Goal: Task Accomplishment & Management: Use online tool/utility

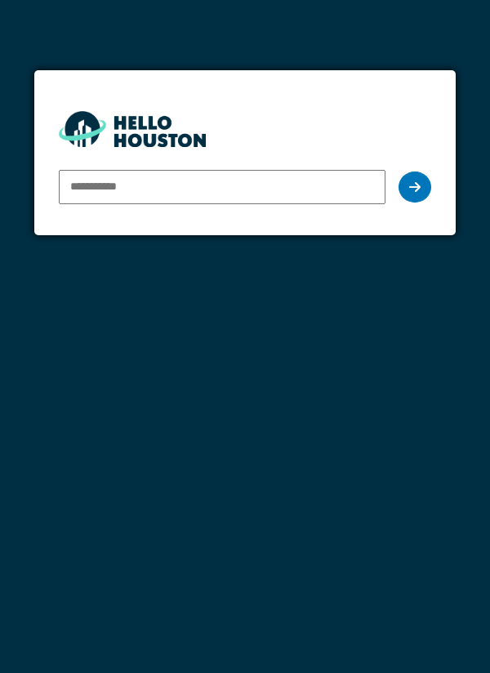
click at [90, 187] on input "email" at bounding box center [223, 187] width 328 height 34
type input "**********"
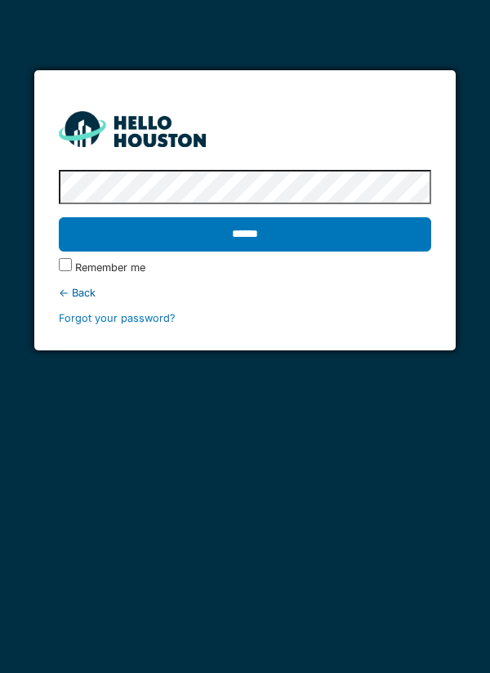
click at [257, 237] on input "******" at bounding box center [245, 234] width 373 height 34
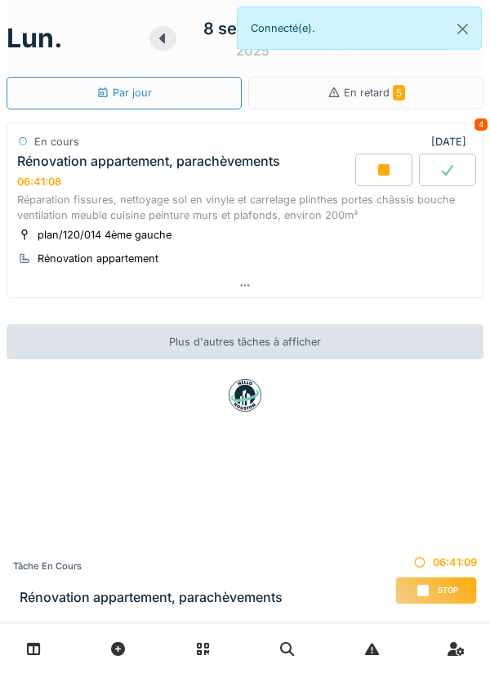
click at [252, 285] on div at bounding box center [245, 286] width 476 height 24
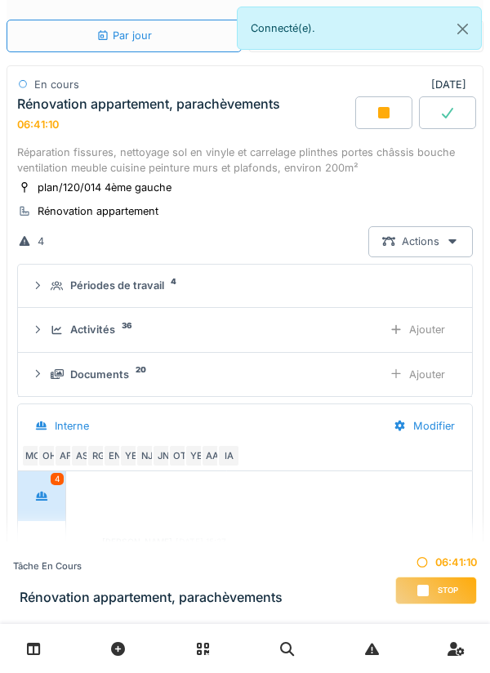
scroll to position [297, 0]
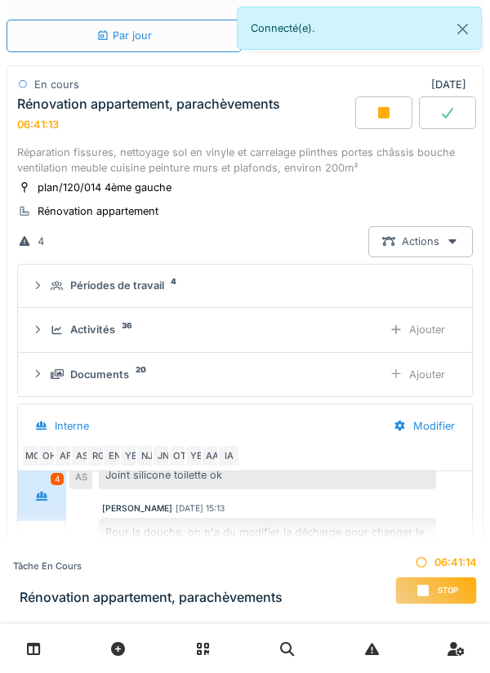
click at [122, 326] on sup "36" at bounding box center [127, 326] width 10 height 0
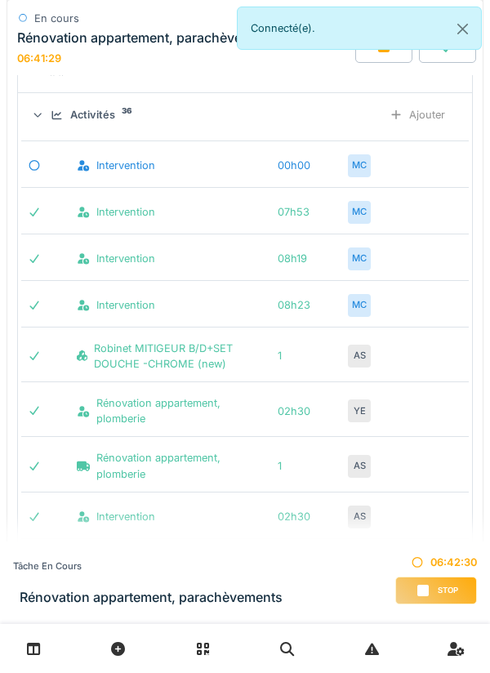
scroll to position [0, 0]
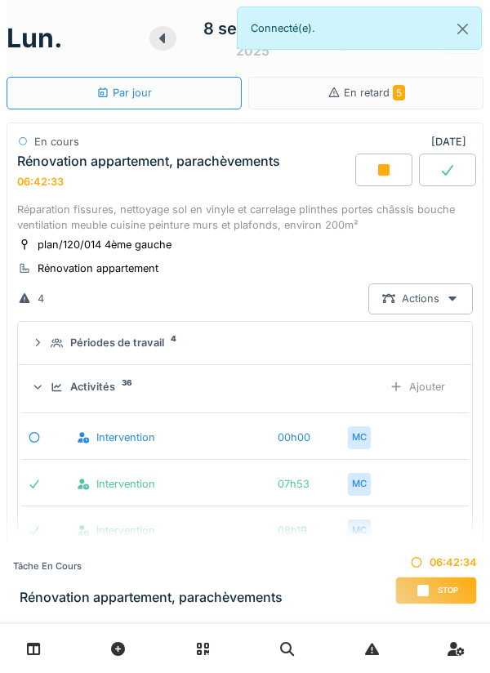
click at [434, 390] on div "Ajouter" at bounding box center [417, 387] width 83 height 30
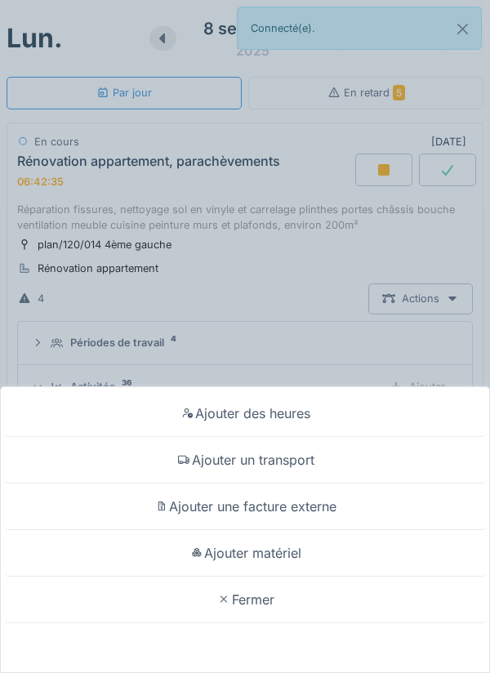
click at [277, 555] on div "Ajouter matériel" at bounding box center [245, 553] width 482 height 47
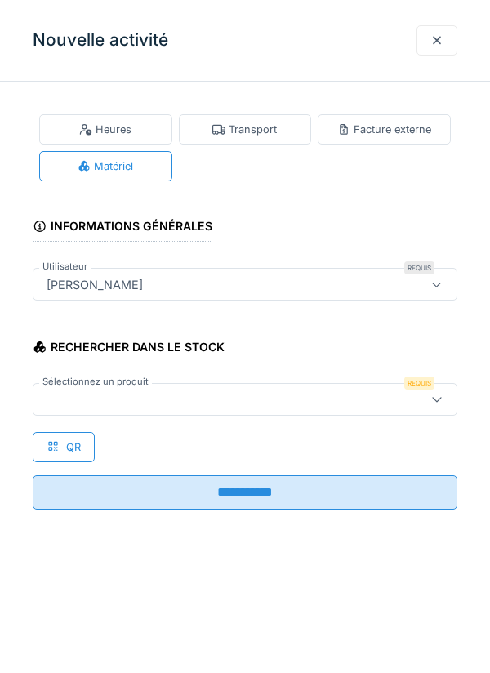
click at [438, 404] on div at bounding box center [437, 399] width 13 height 16
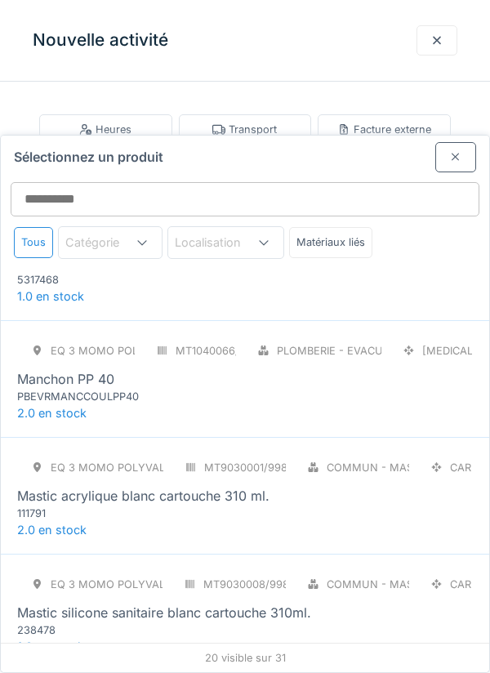
scroll to position [1018, 0]
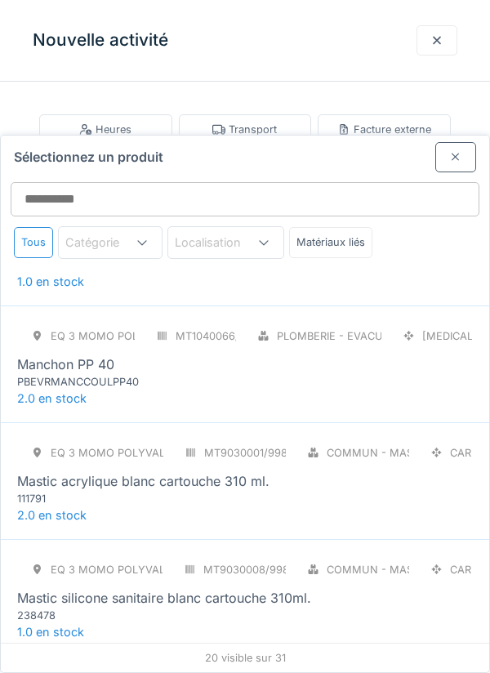
click at [251, 471] on div "Mastic acrylique blanc cartouche 310 ml." at bounding box center [143, 481] width 252 height 20
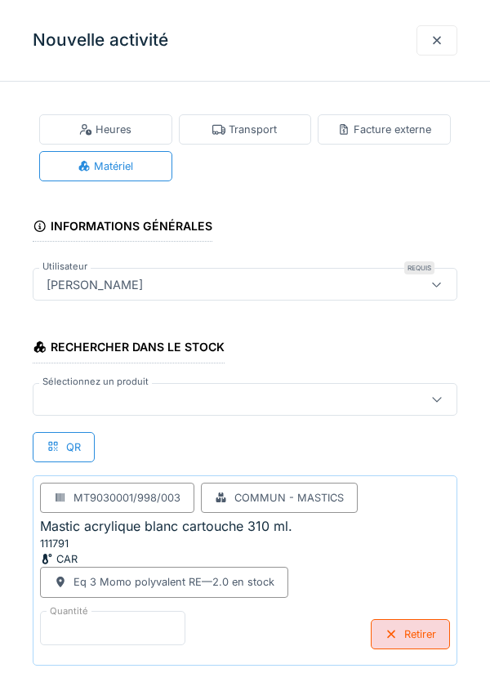
click at [104, 628] on input "*" at bounding box center [112, 628] width 145 height 34
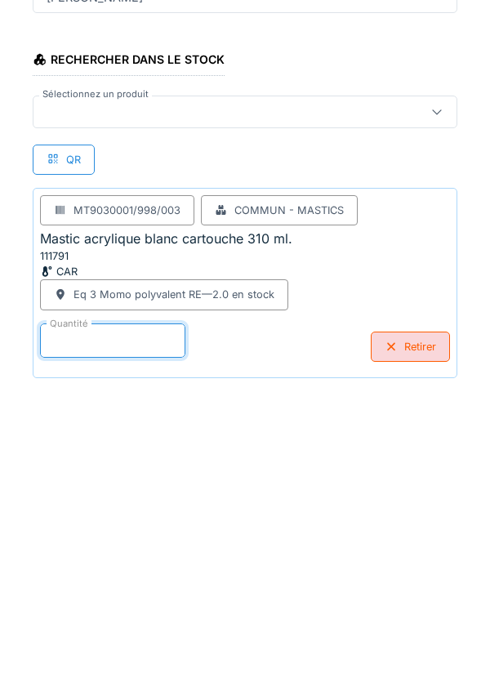
scroll to position [85, 0]
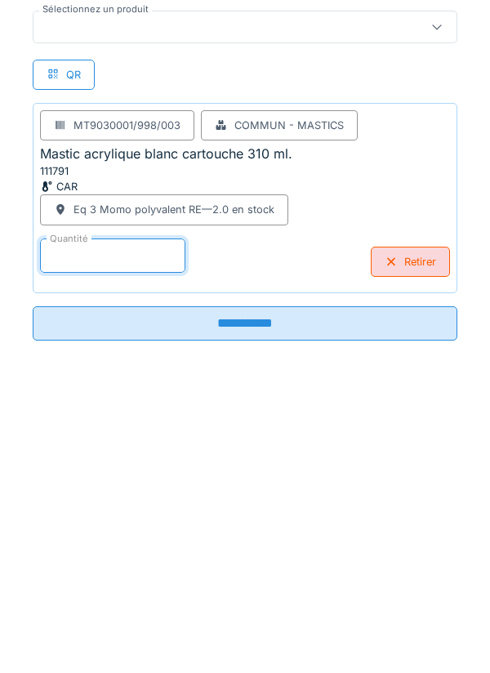
type input "*"
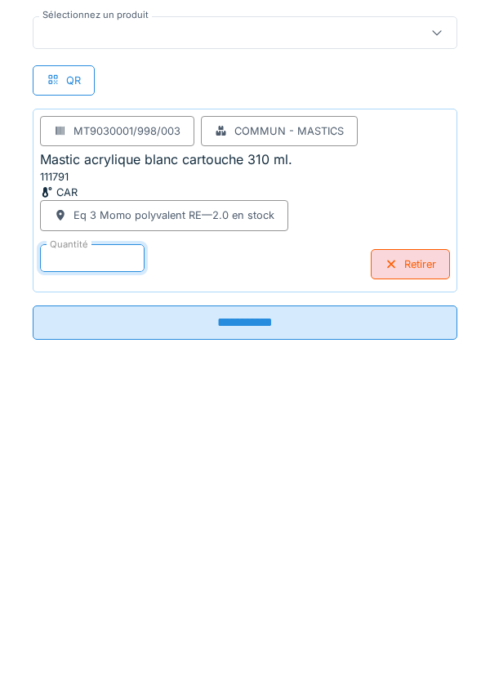
click at [252, 602] on input "**********" at bounding box center [245, 610] width 425 height 34
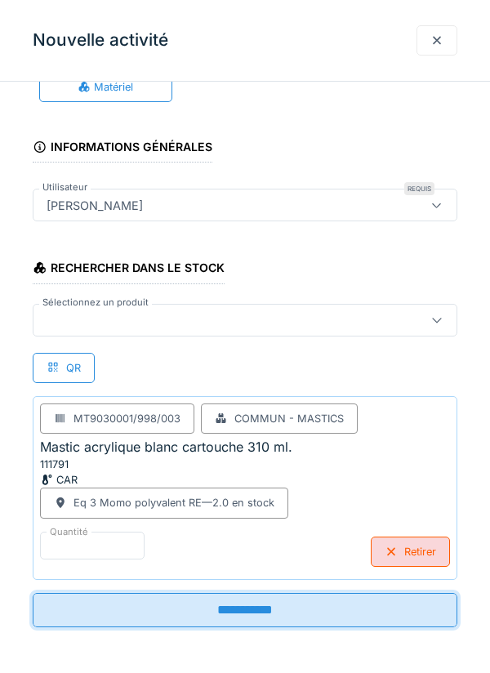
scroll to position [79, 0]
click at [239, 605] on input "**********" at bounding box center [245, 610] width 425 height 34
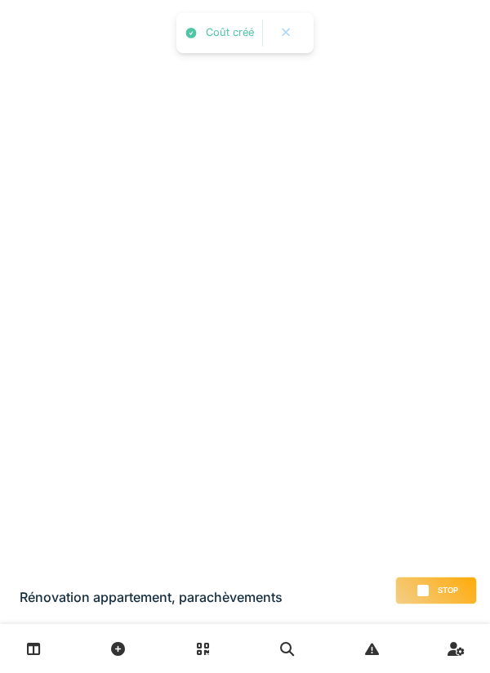
scroll to position [0, 0]
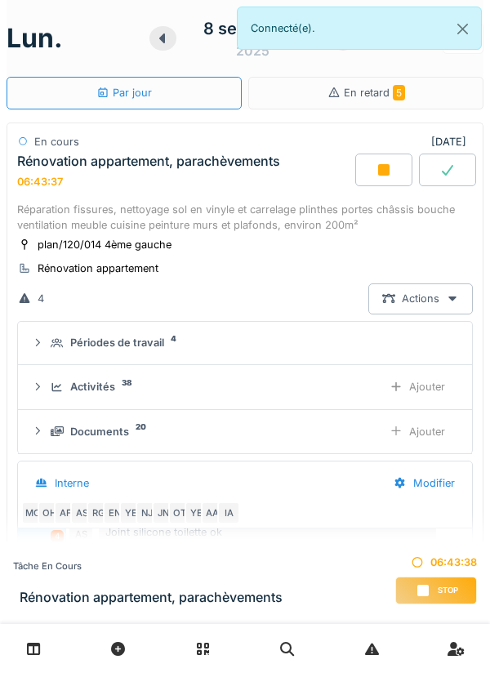
click at [415, 390] on div "Ajouter" at bounding box center [417, 387] width 83 height 30
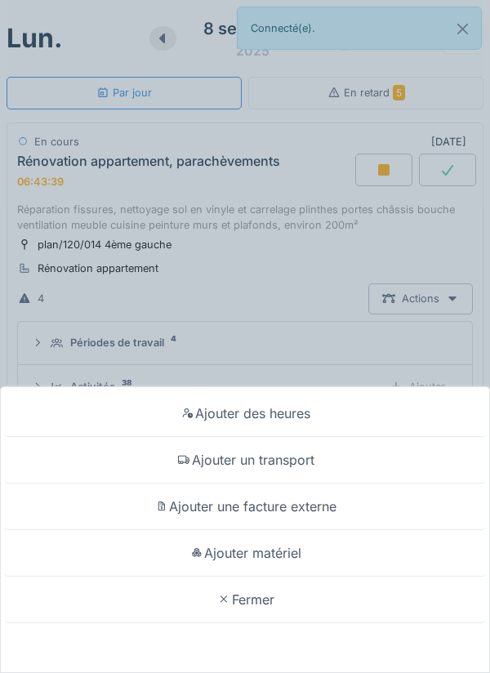
click at [286, 552] on div "Ajouter matériel" at bounding box center [245, 553] width 482 height 47
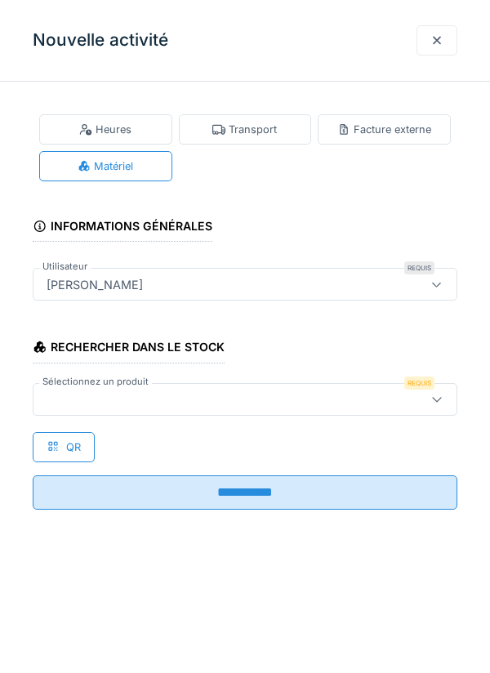
click at [436, 399] on icon at bounding box center [437, 399] width 13 height 11
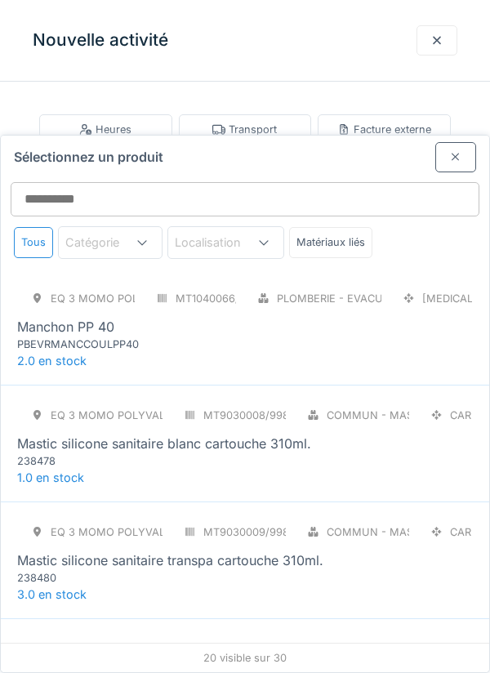
scroll to position [1072, 0]
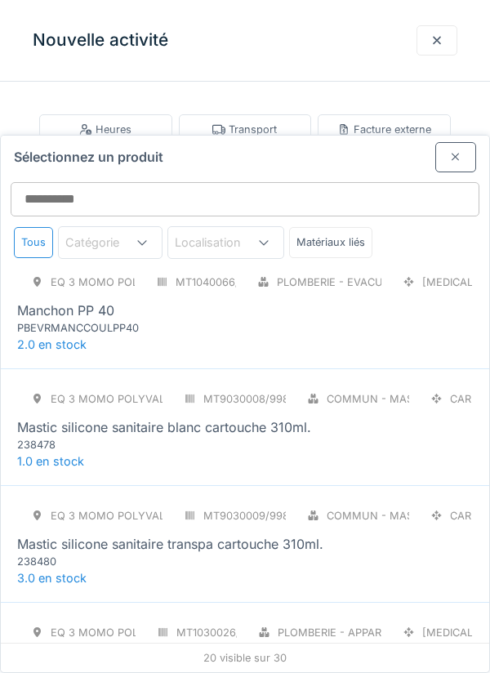
click at [275, 418] on div "Mastic silicone sanitaire blanc cartouche 310ml." at bounding box center [164, 428] width 294 height 20
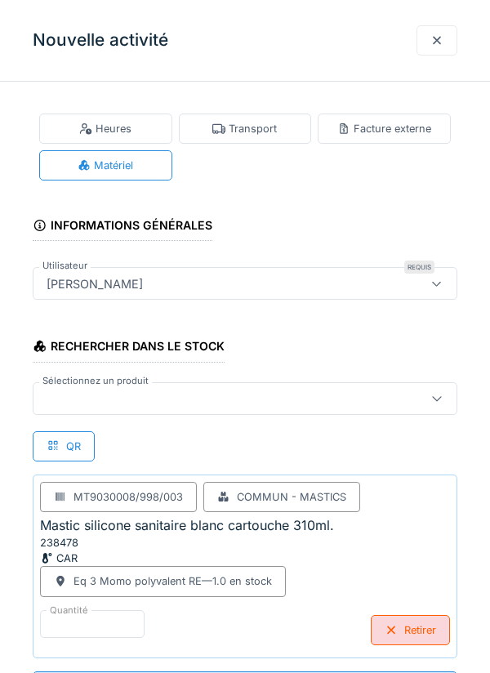
scroll to position [242, 0]
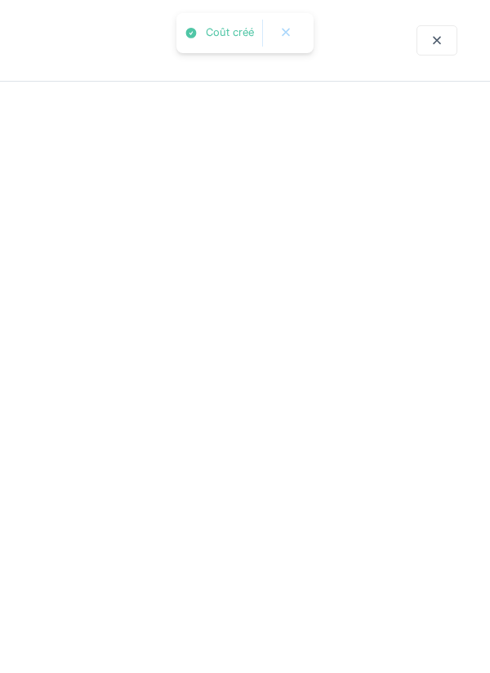
scroll to position [0, 0]
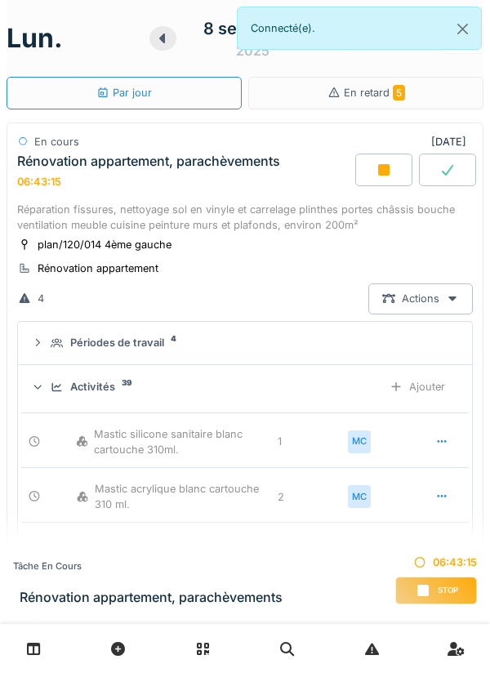
click at [417, 388] on div "Ajouter" at bounding box center [417, 387] width 83 height 30
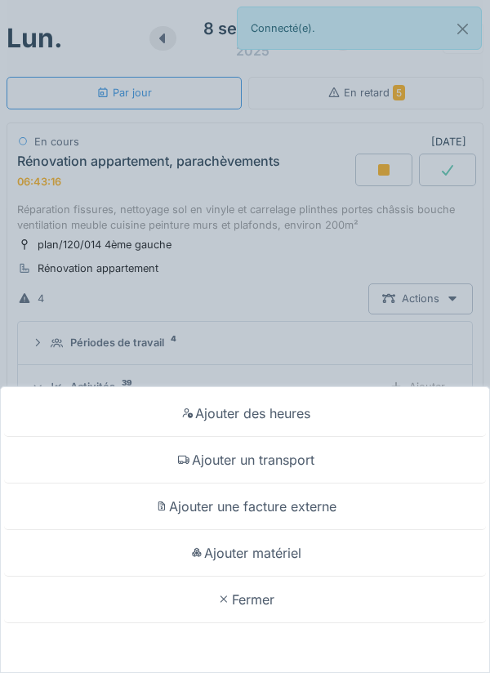
click at [288, 577] on div "Ajouter matériel" at bounding box center [245, 553] width 482 height 47
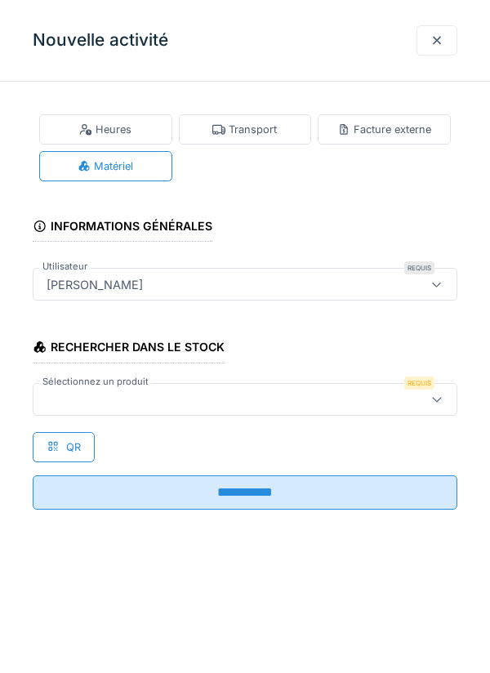
click at [436, 399] on icon at bounding box center [437, 399] width 13 height 11
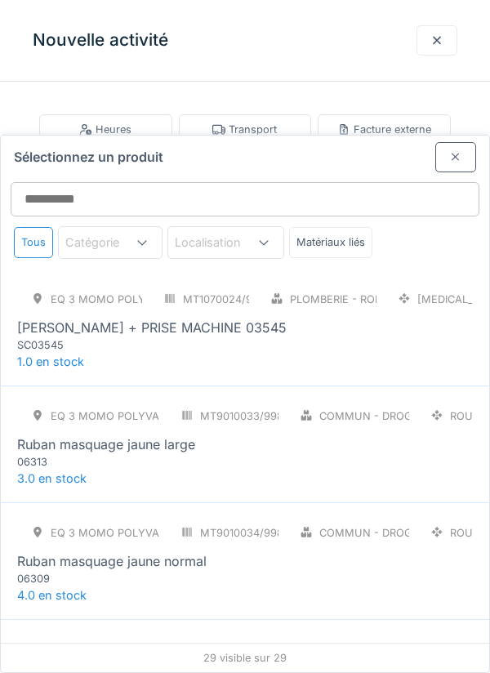
scroll to position [2342, 0]
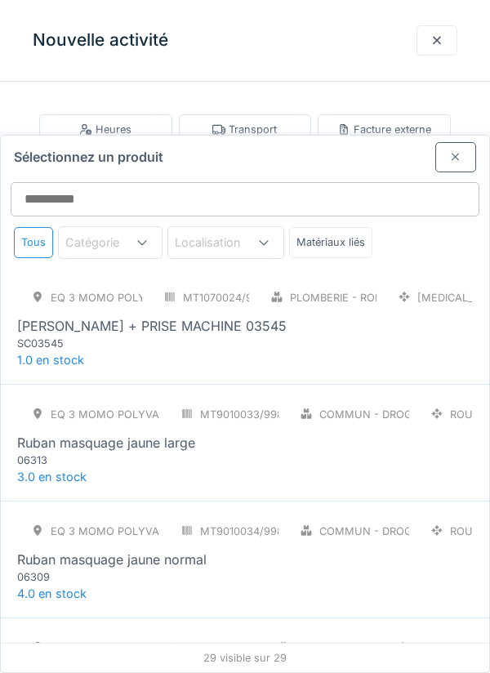
click at [275, 433] on div "Ruban masquage jaune large" at bounding box center [245, 443] width 456 height 20
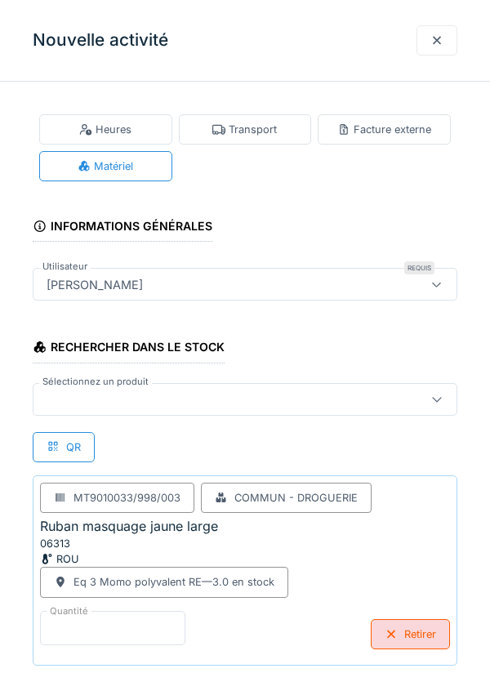
click at [110, 622] on input "*" at bounding box center [112, 628] width 145 height 34
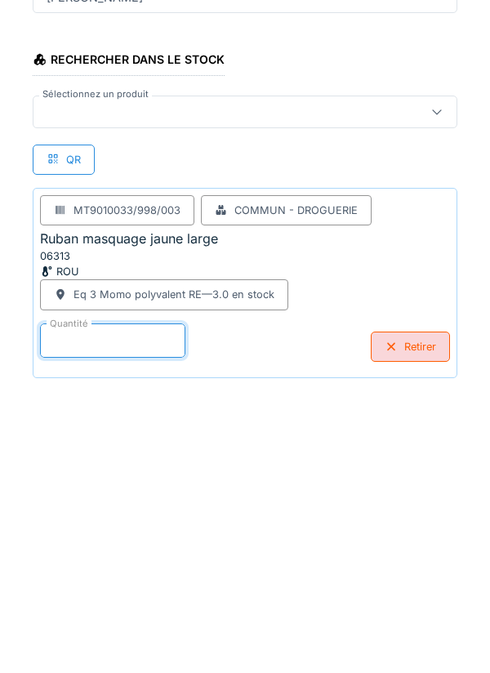
scroll to position [85, 0]
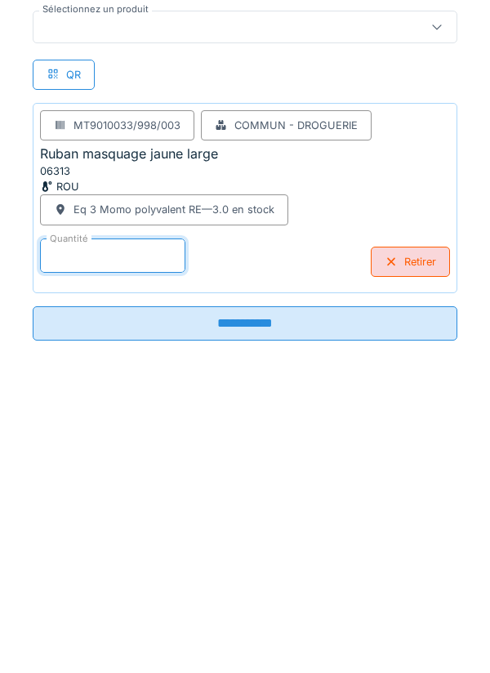
type input "*"
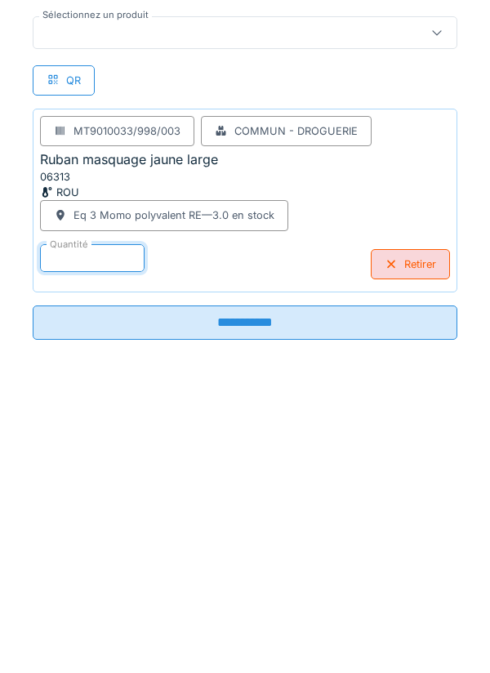
click at [242, 606] on input "**********" at bounding box center [245, 610] width 425 height 34
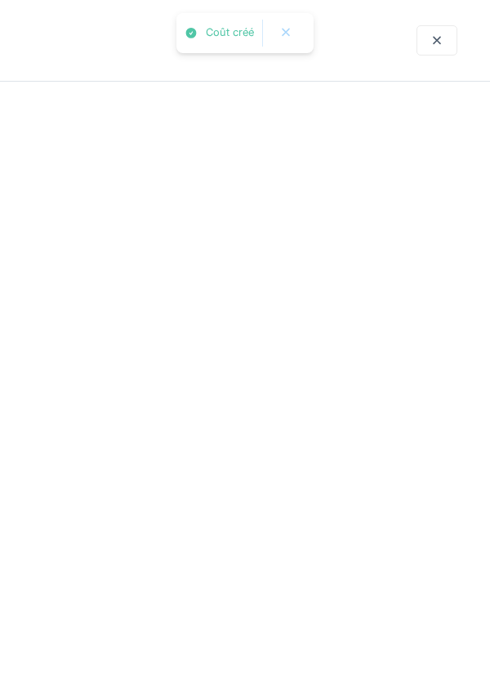
scroll to position [0, 0]
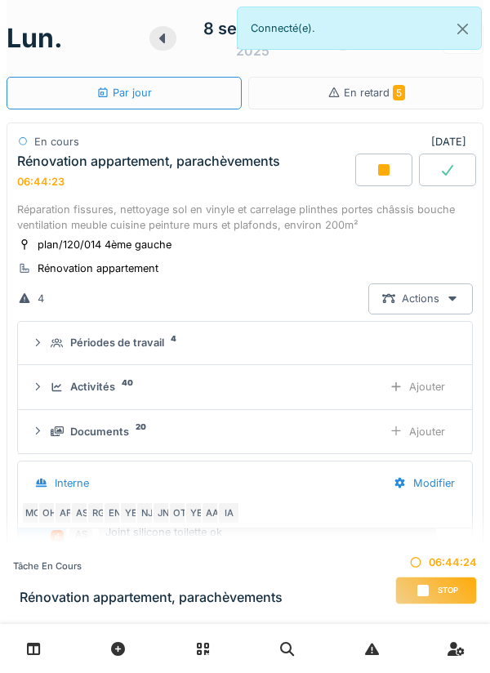
click at [440, 382] on div "Ajouter" at bounding box center [417, 387] width 83 height 30
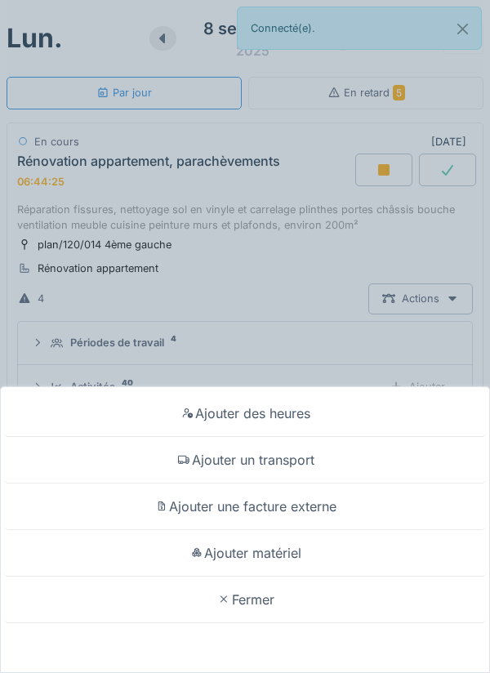
click at [301, 547] on div "Ajouter matériel" at bounding box center [245, 553] width 482 height 47
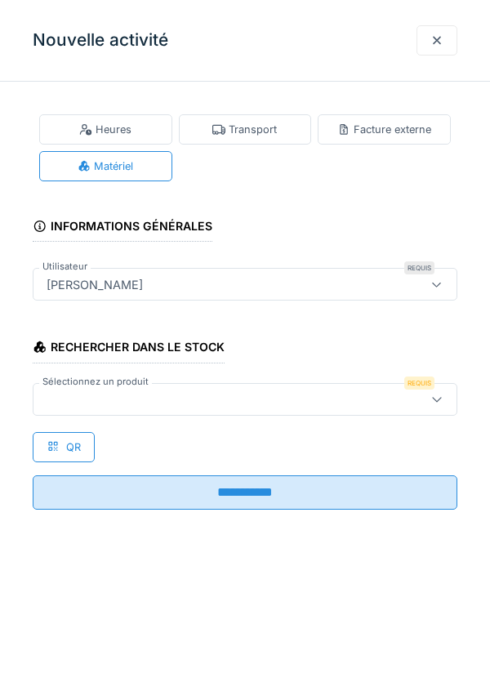
click at [439, 394] on icon at bounding box center [437, 399] width 13 height 11
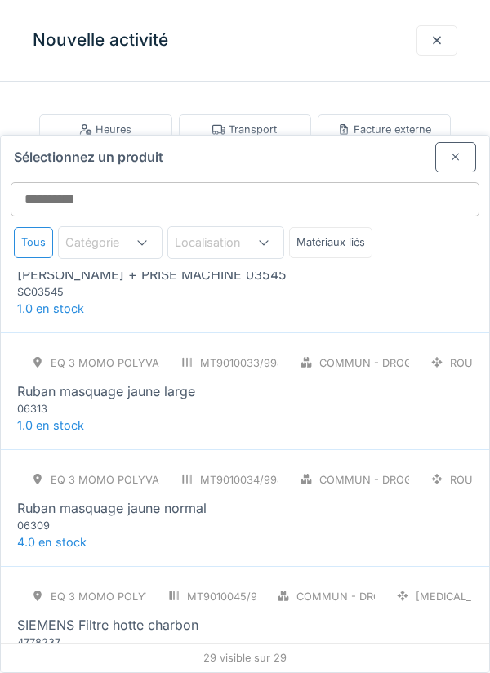
scroll to position [2394, 0]
click at [193, 517] on div "06309" at bounding box center [115, 525] width 196 height 16
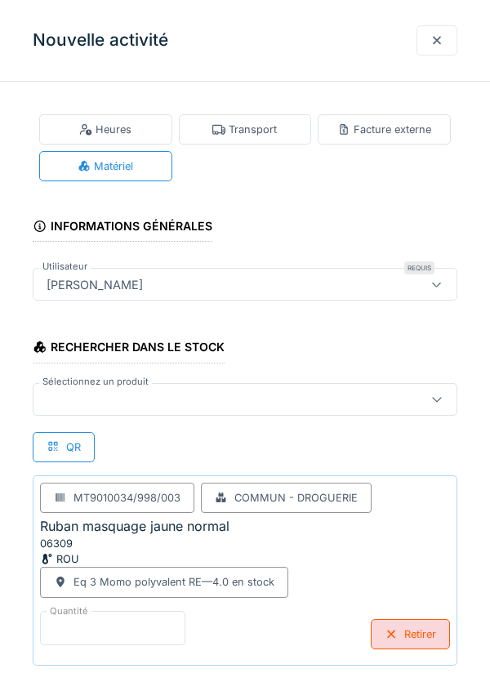
click at [99, 621] on input "*" at bounding box center [112, 628] width 145 height 34
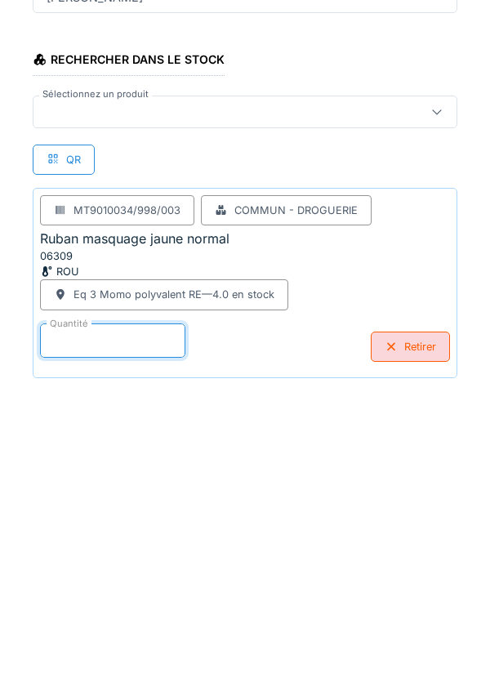
scroll to position [85, 0]
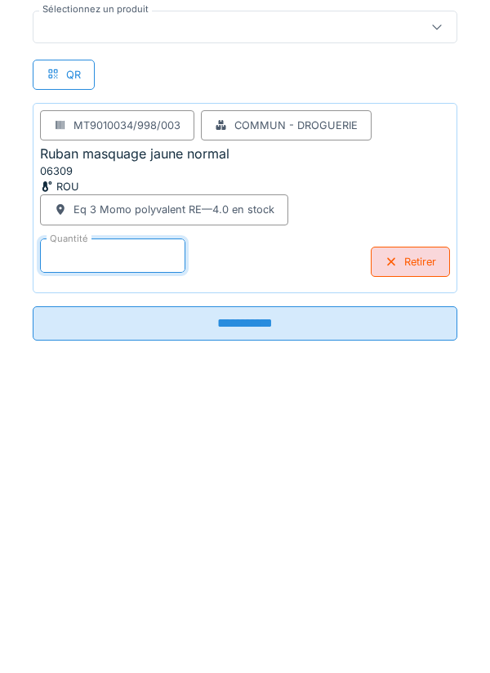
type input "*"
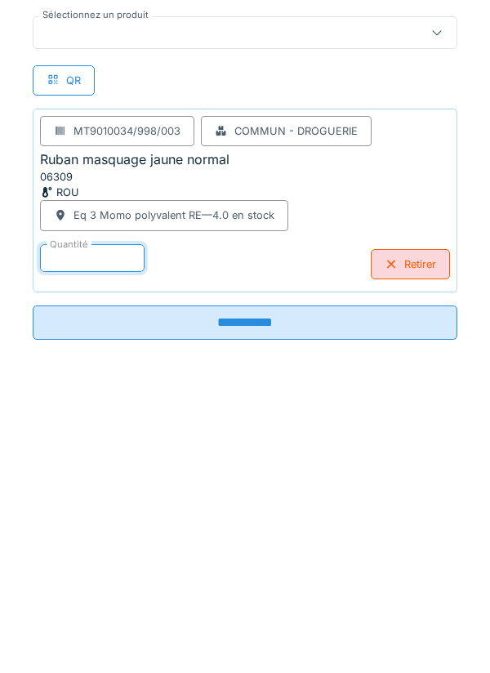
click at [236, 613] on input "**********" at bounding box center [245, 610] width 425 height 34
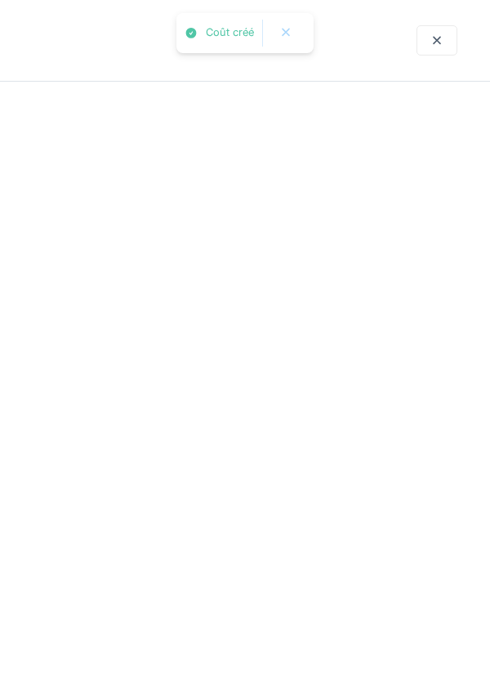
scroll to position [0, 0]
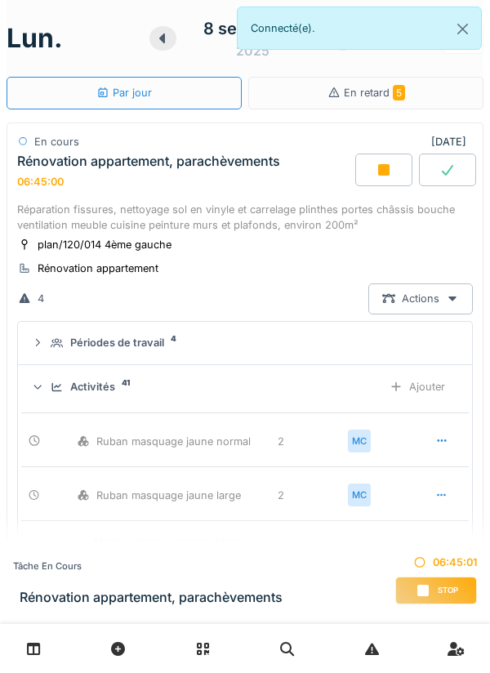
click at [426, 380] on div "Ajouter" at bounding box center [417, 387] width 83 height 30
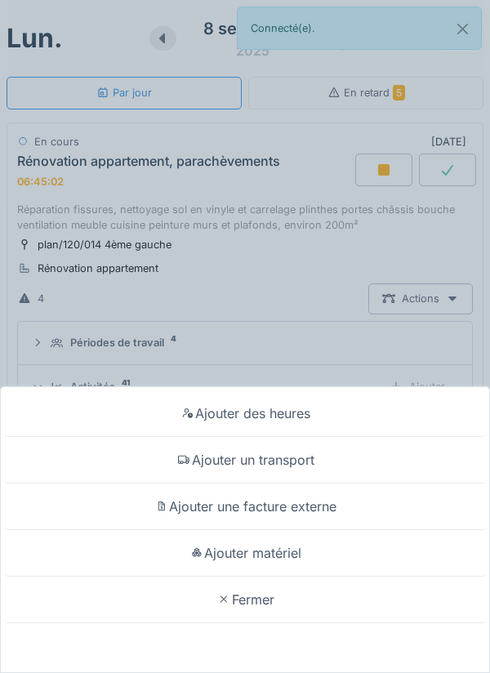
click at [297, 557] on div "Ajouter matériel" at bounding box center [245, 553] width 482 height 47
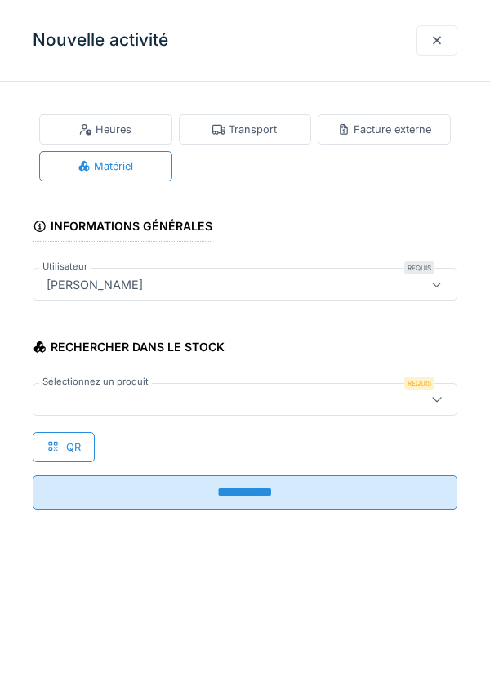
click at [440, 397] on icon at bounding box center [437, 399] width 13 height 11
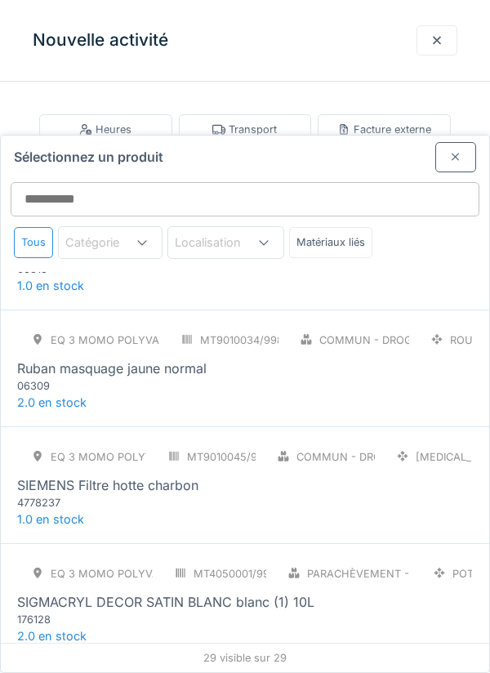
scroll to position [2535, 0]
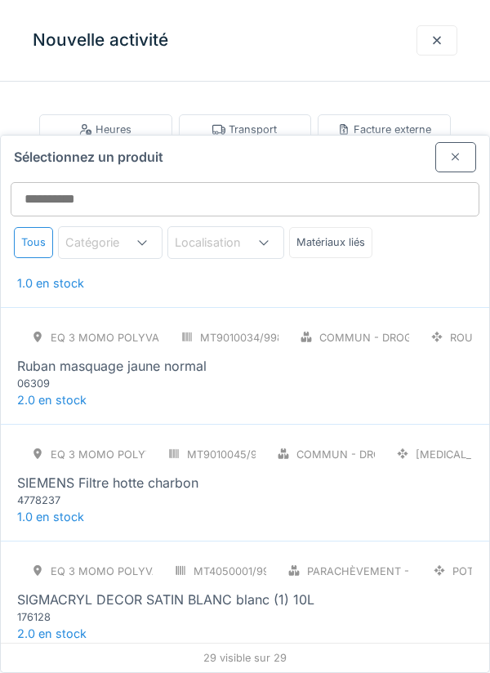
click at [297, 590] on div "SIGMACRYL DECOR SATIN BLANC blanc (1) 10L" at bounding box center [165, 600] width 297 height 20
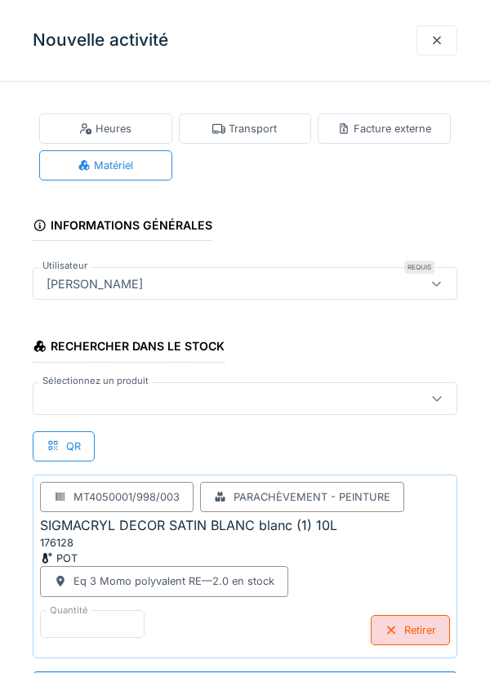
scroll to position [242, 0]
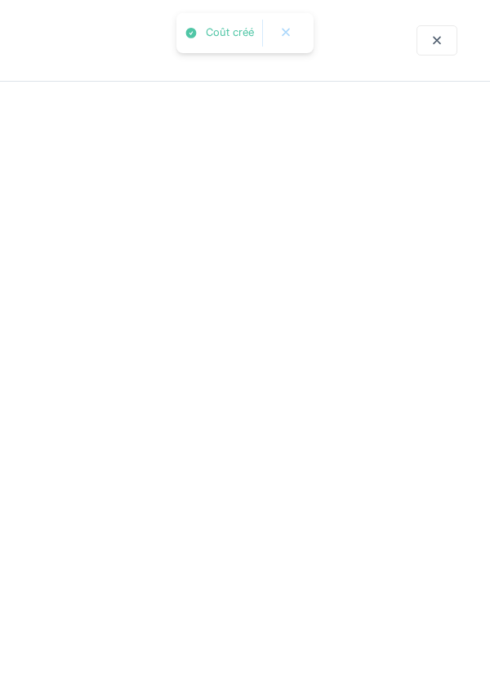
scroll to position [0, 0]
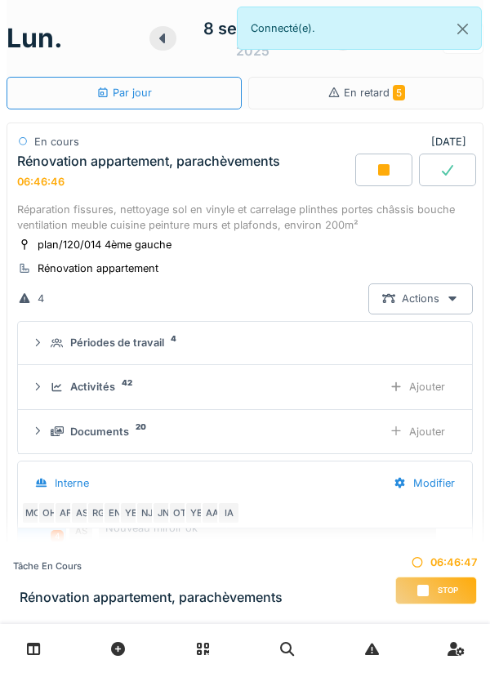
click at [433, 383] on div "Ajouter" at bounding box center [417, 387] width 83 height 30
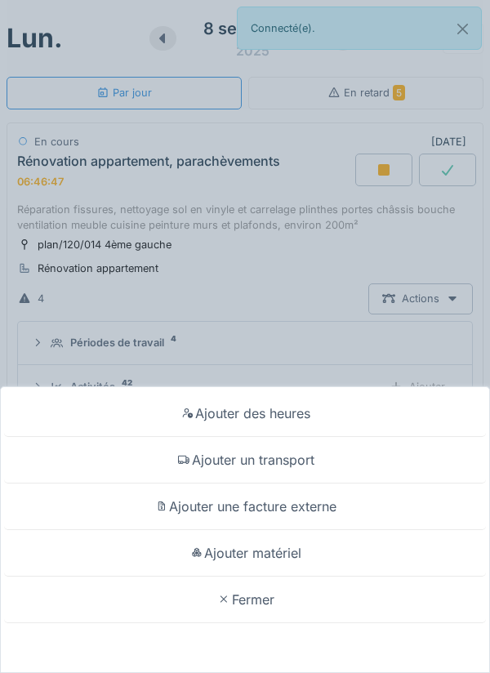
click at [293, 577] on div "Ajouter matériel" at bounding box center [245, 553] width 482 height 47
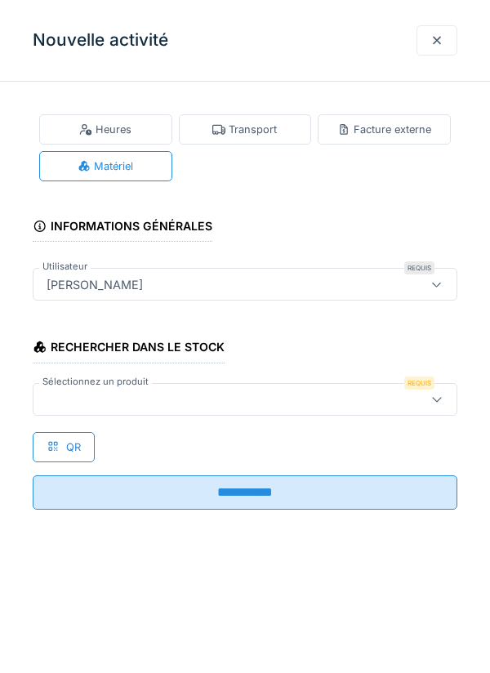
click at [440, 398] on icon at bounding box center [437, 399] width 13 height 11
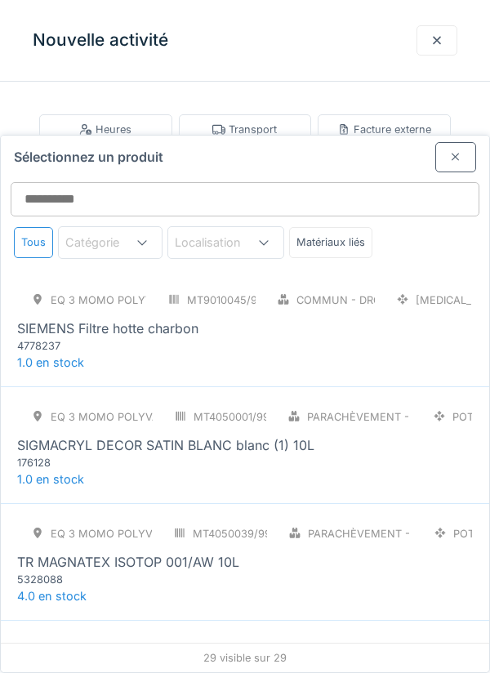
scroll to position [2693, 0]
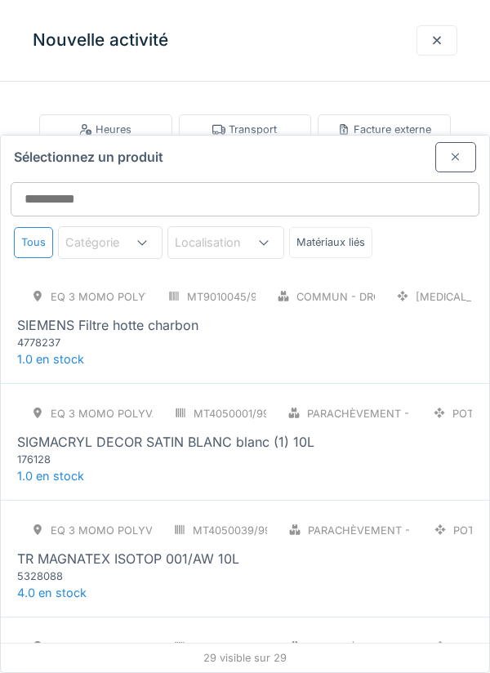
click at [288, 549] on div "TR MAGNATEX ISOTOP 001/AW 10L" at bounding box center [245, 559] width 456 height 20
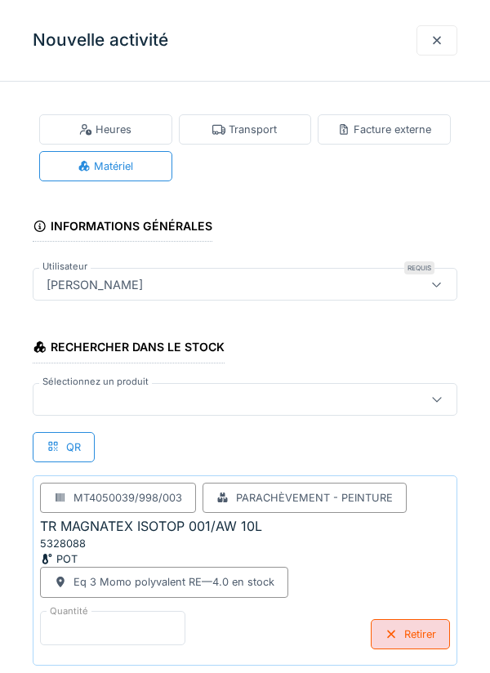
click at [115, 621] on input "*" at bounding box center [112, 628] width 145 height 34
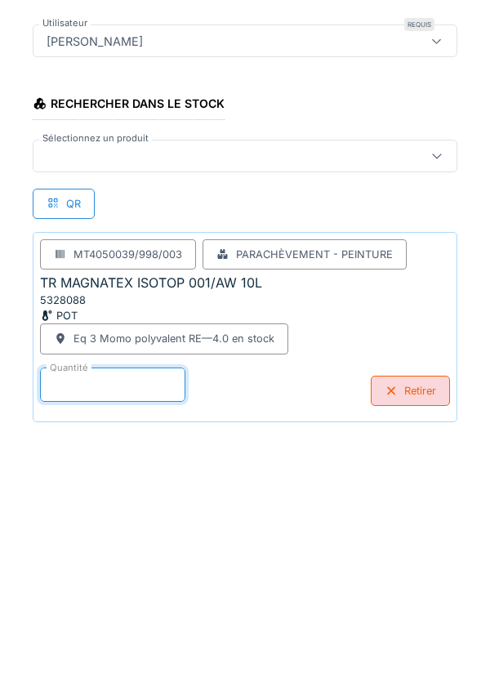
scroll to position [85, 0]
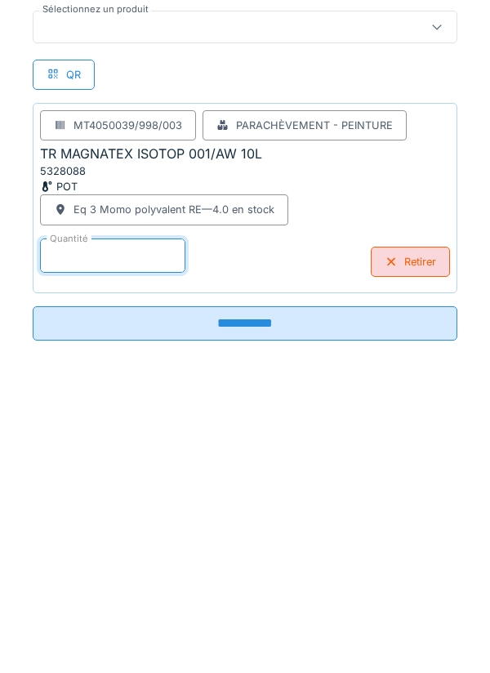
type input "*"
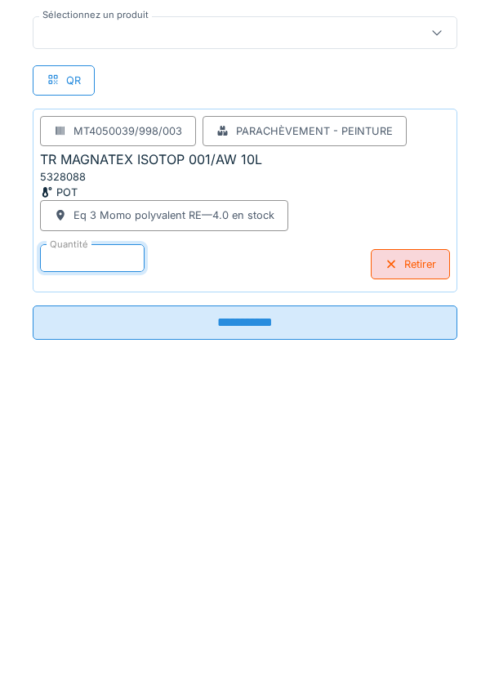
click at [237, 605] on input "**********" at bounding box center [245, 610] width 425 height 34
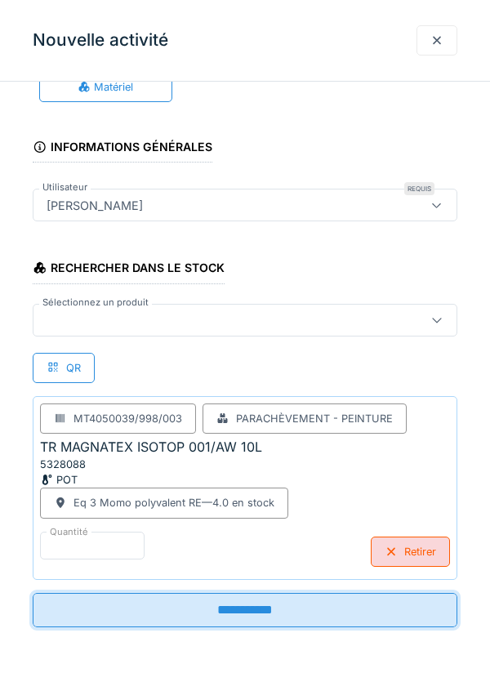
scroll to position [79, 0]
click at [250, 606] on input "**********" at bounding box center [245, 610] width 425 height 34
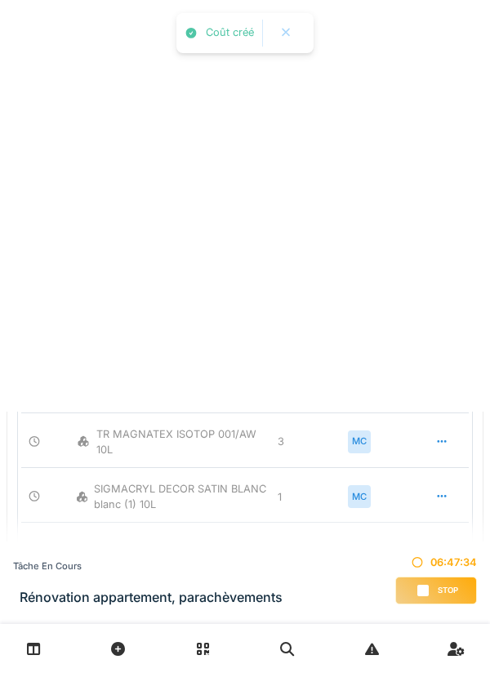
scroll to position [0, 0]
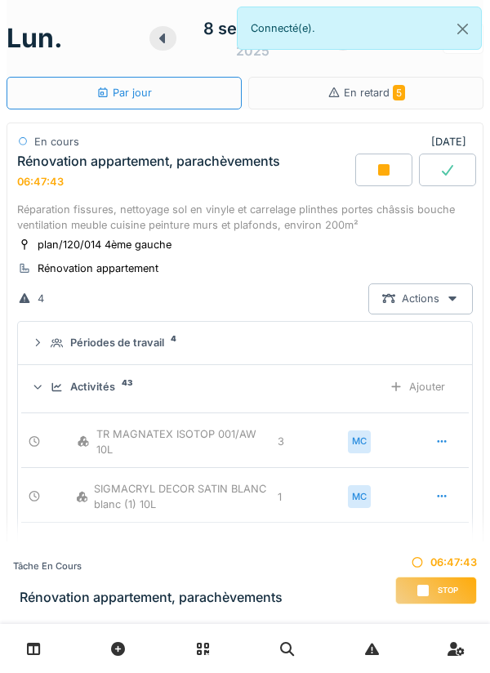
click at [410, 391] on div "Ajouter" at bounding box center [417, 387] width 83 height 30
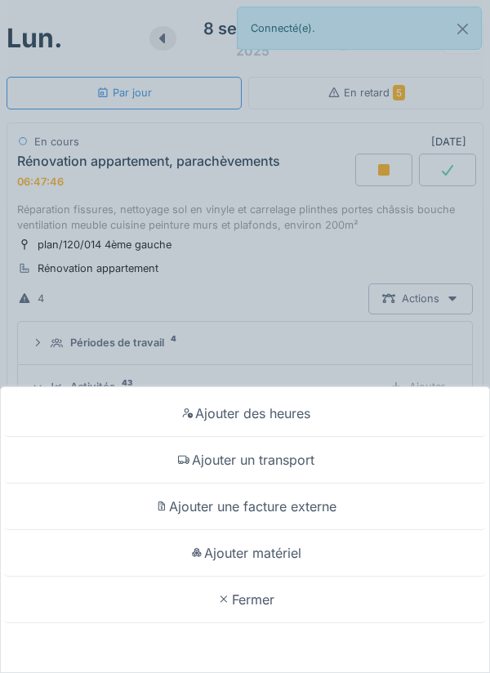
click at [298, 554] on div "Ajouter matériel" at bounding box center [245, 553] width 482 height 47
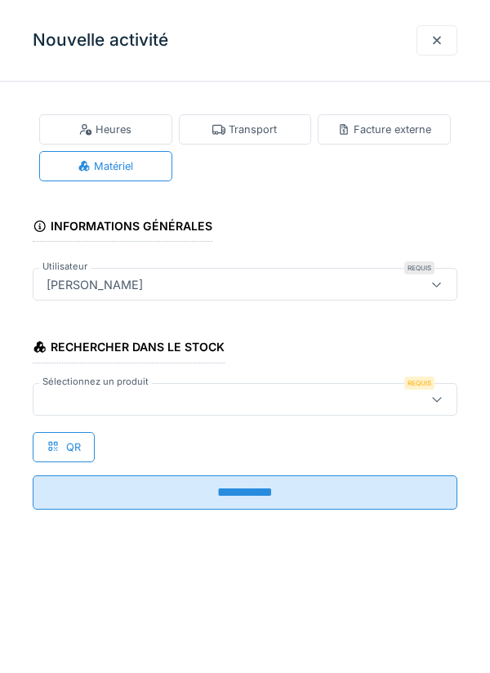
click at [436, 396] on icon at bounding box center [437, 399] width 13 height 11
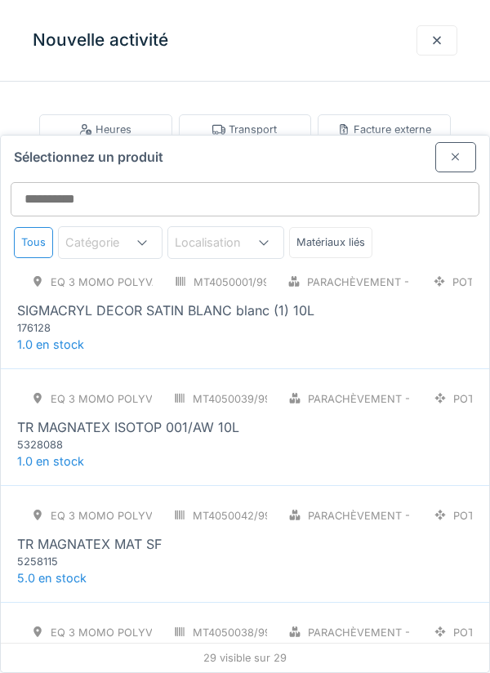
scroll to position [2826, 0]
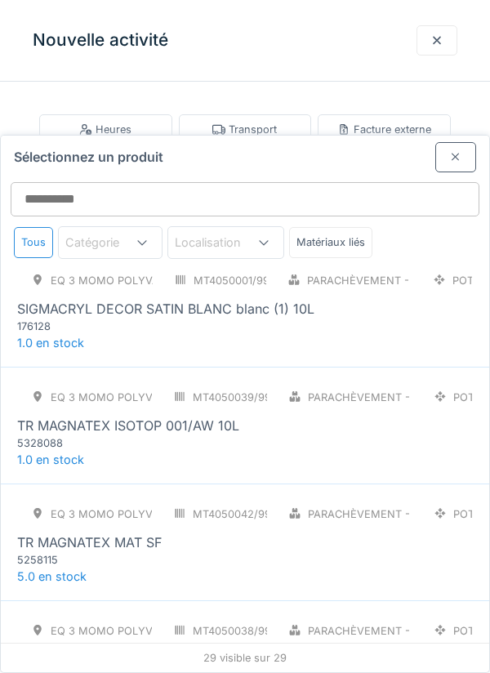
click at [205, 552] on div "5258115" at bounding box center [115, 560] width 196 height 16
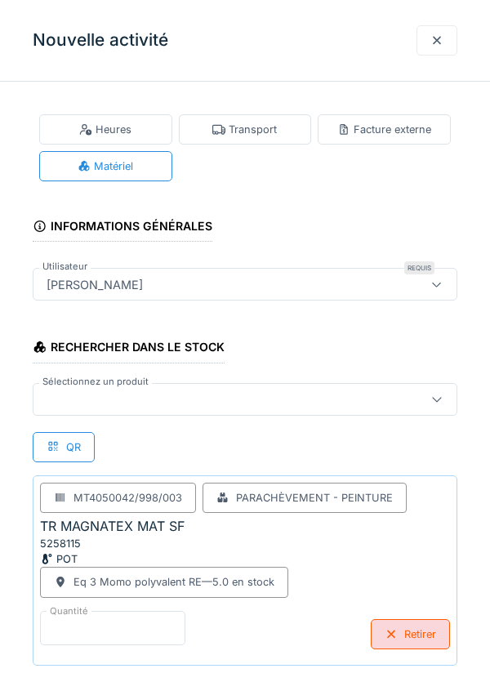
click at [120, 619] on input "*" at bounding box center [112, 628] width 145 height 34
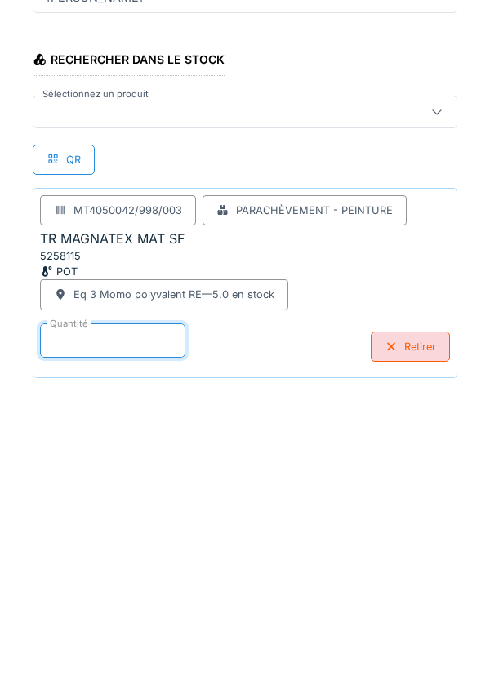
scroll to position [85, 0]
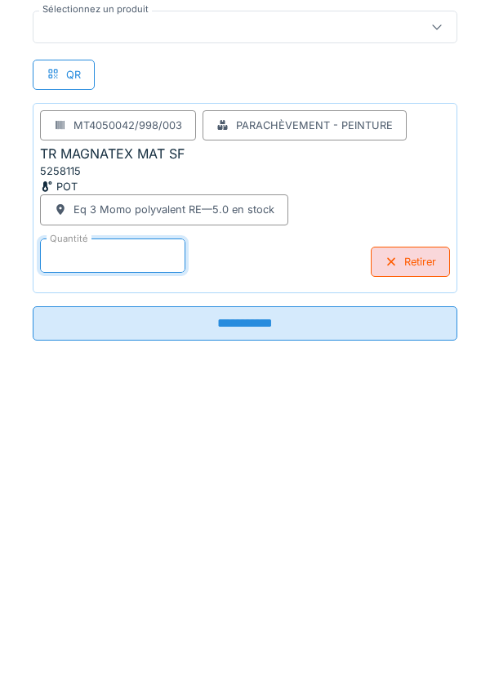
type input "*"
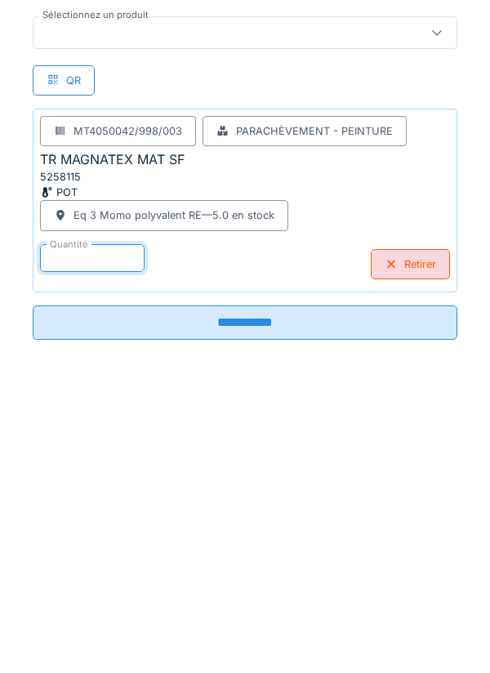
click at [236, 603] on input "**********" at bounding box center [245, 610] width 425 height 34
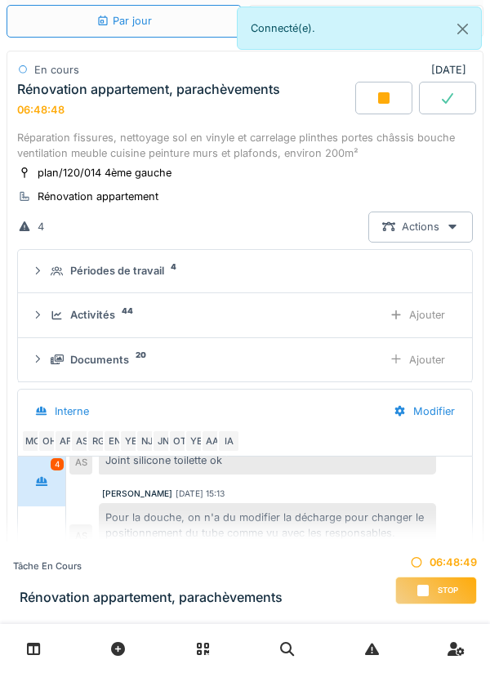
scroll to position [0, 0]
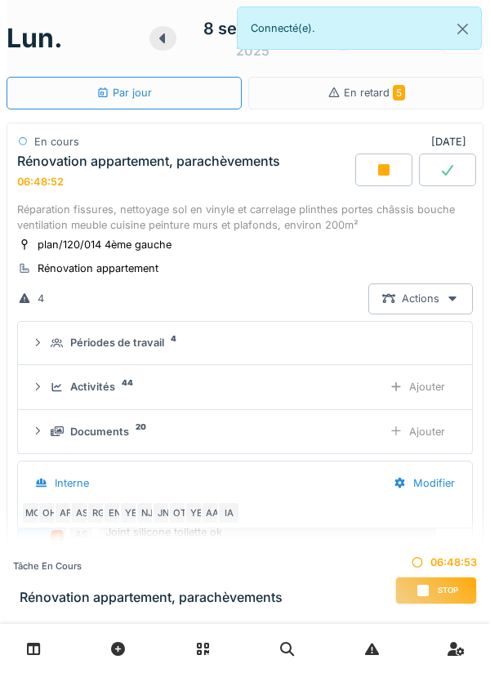
click at [417, 386] on div "Ajouter" at bounding box center [417, 387] width 83 height 30
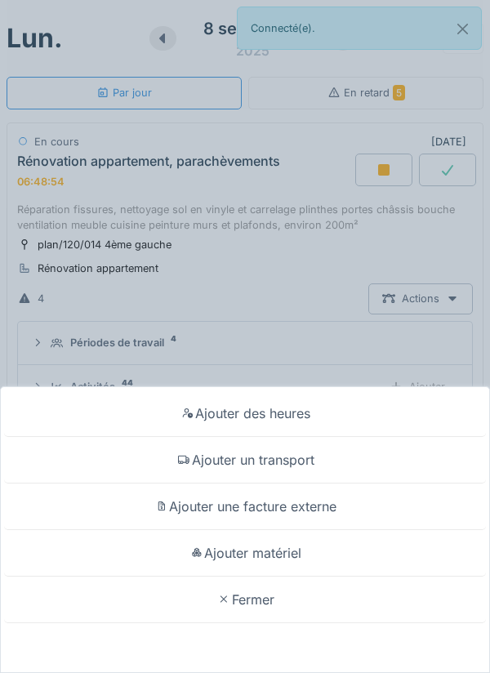
click at [293, 552] on div "Ajouter matériel" at bounding box center [245, 553] width 482 height 47
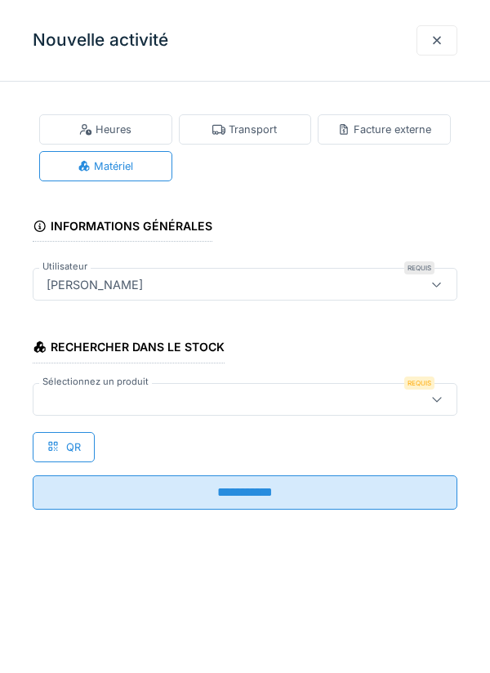
click at [431, 399] on icon at bounding box center [437, 399] width 13 height 11
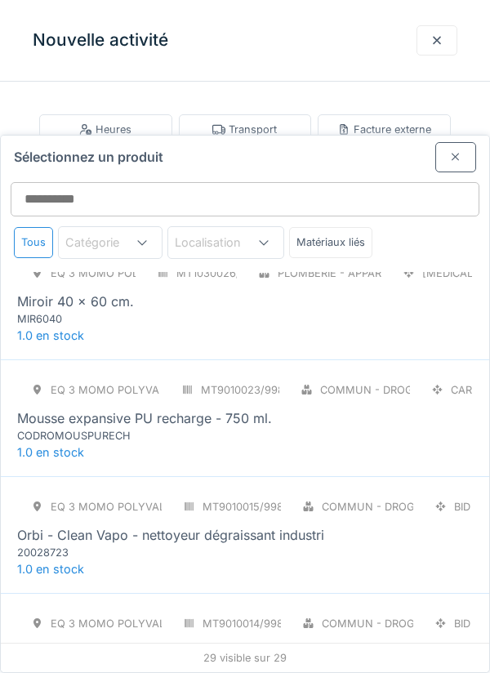
scroll to position [1312, 0]
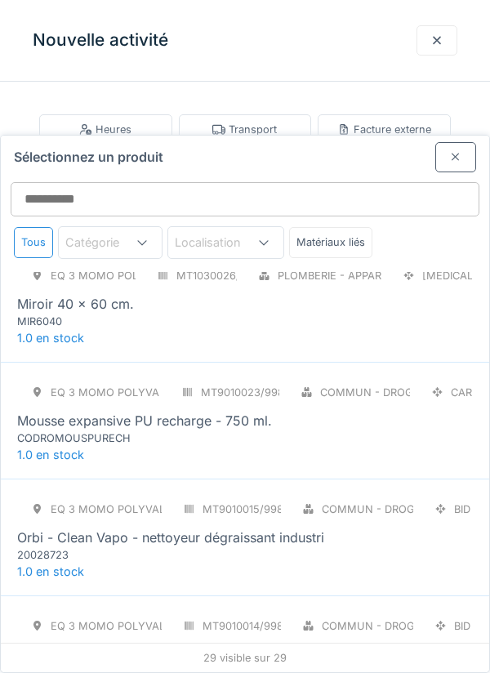
click at [253, 528] on div "Orbi - Clean Vapo - nettoyeur dégraissant industri" at bounding box center [170, 538] width 307 height 20
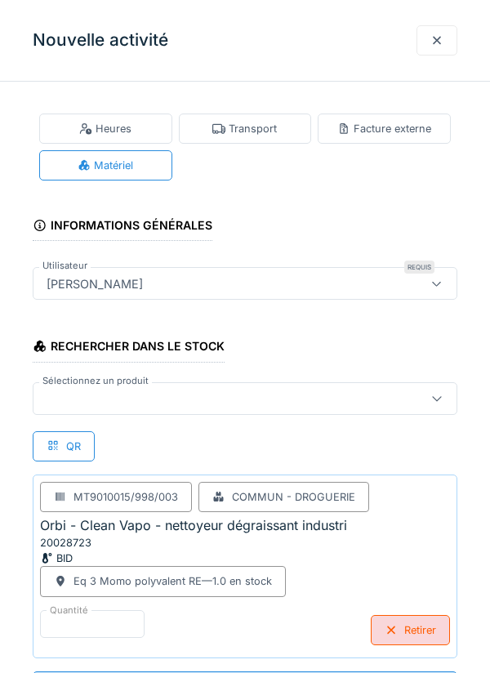
scroll to position [242, 0]
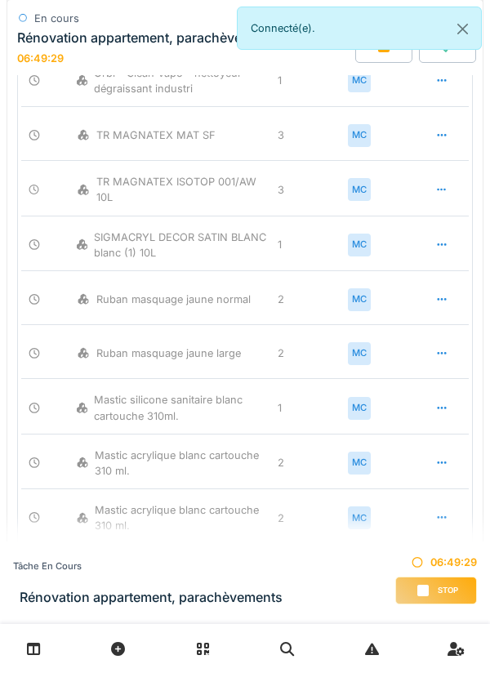
scroll to position [405, 0]
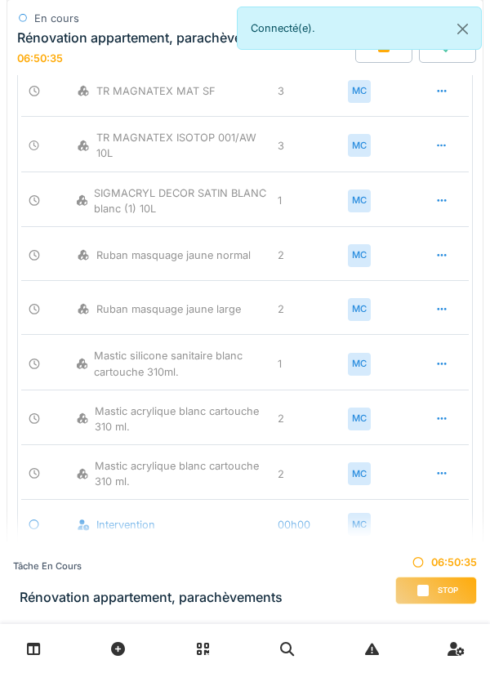
click at [440, 411] on div at bounding box center [442, 419] width 13 height 16
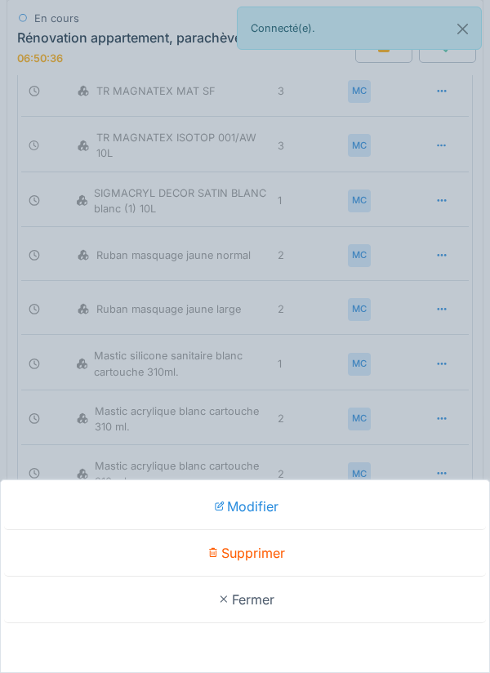
click at [257, 577] on div "Supprimer" at bounding box center [245, 553] width 482 height 47
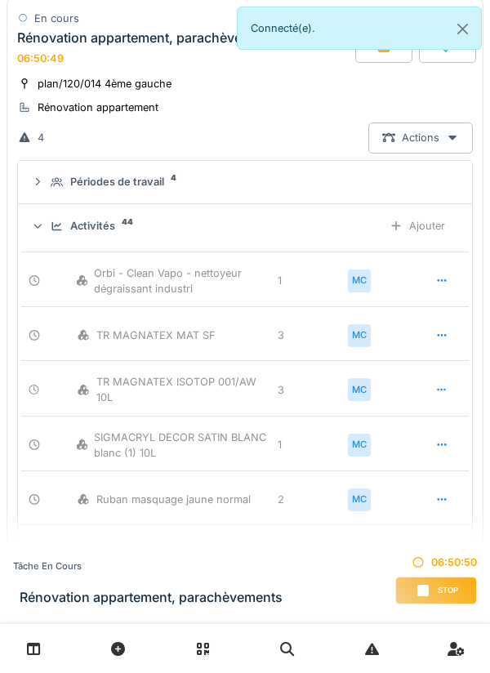
scroll to position [0, 0]
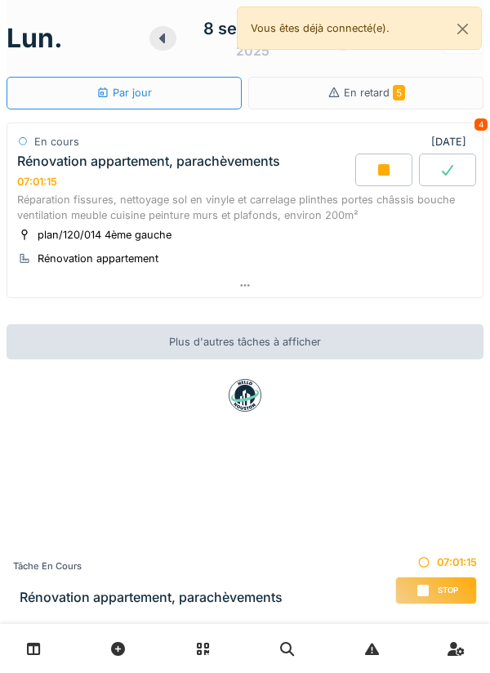
click at [381, 172] on icon at bounding box center [383, 169] width 11 height 11
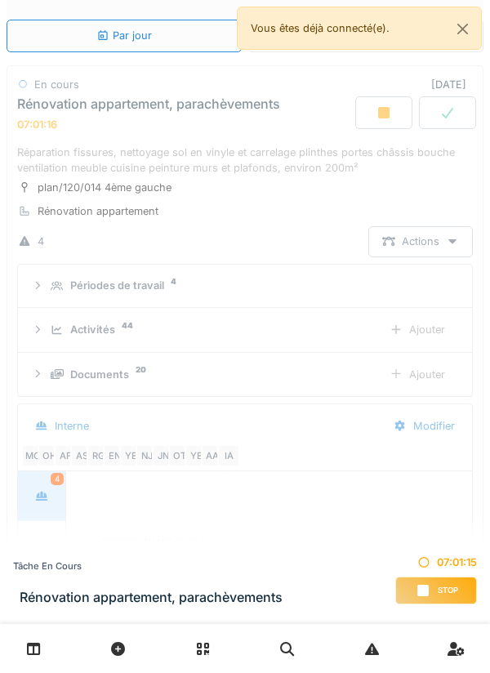
scroll to position [297, 0]
